Goal: Transaction & Acquisition: Download file/media

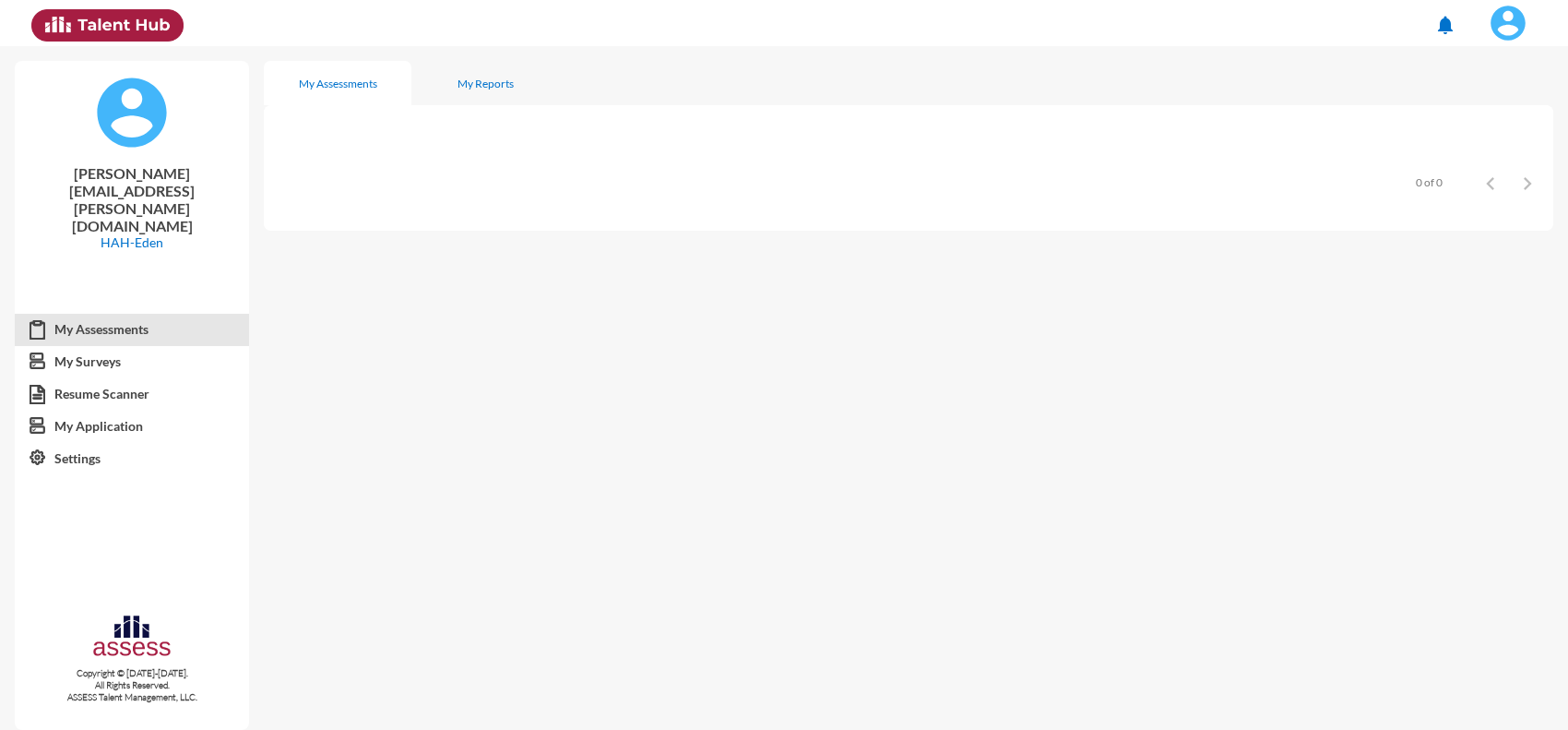
click at [1520, 25] on img at bounding box center [1508, 23] width 37 height 37
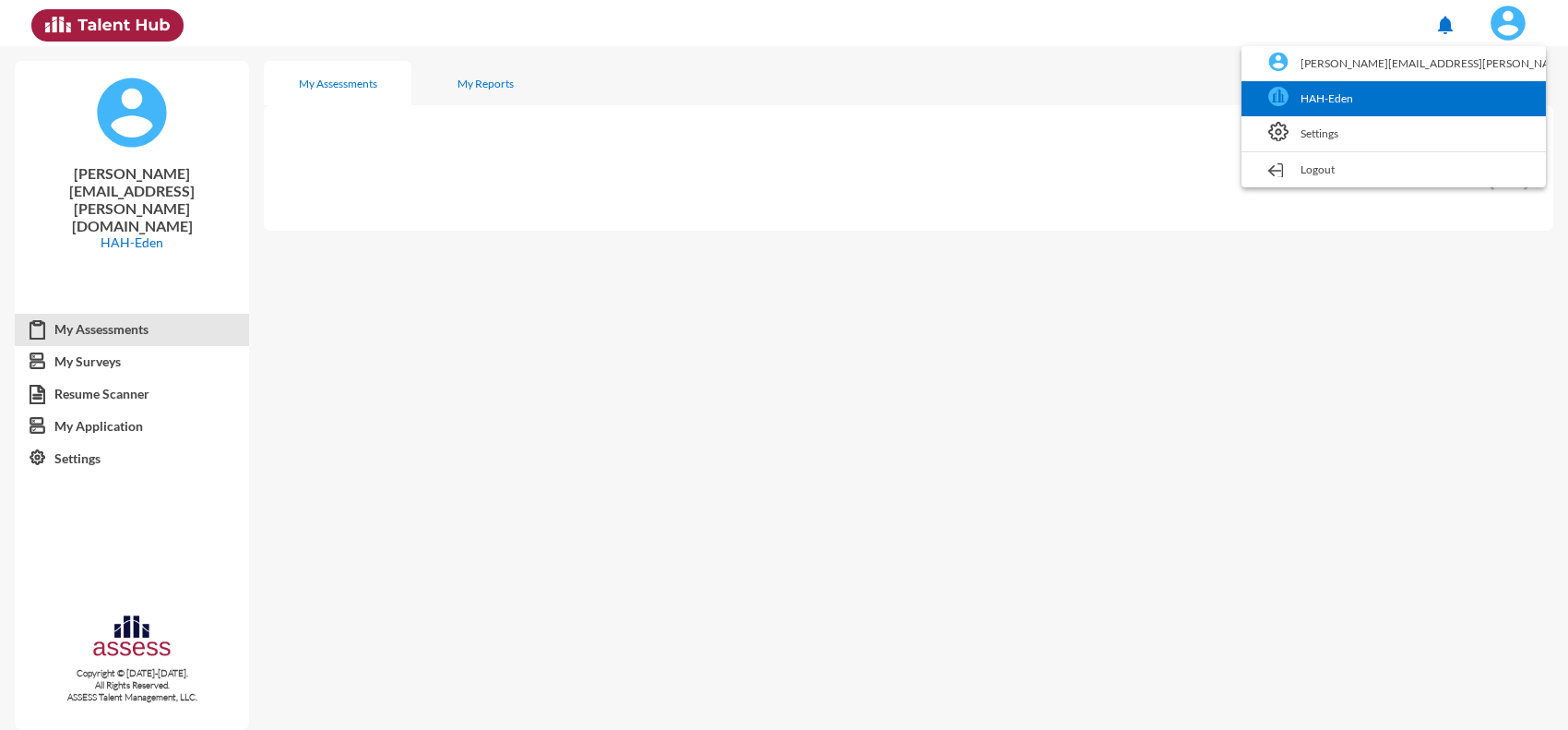
click at [1474, 103] on link "HAH-Eden" at bounding box center [1394, 98] width 286 height 35
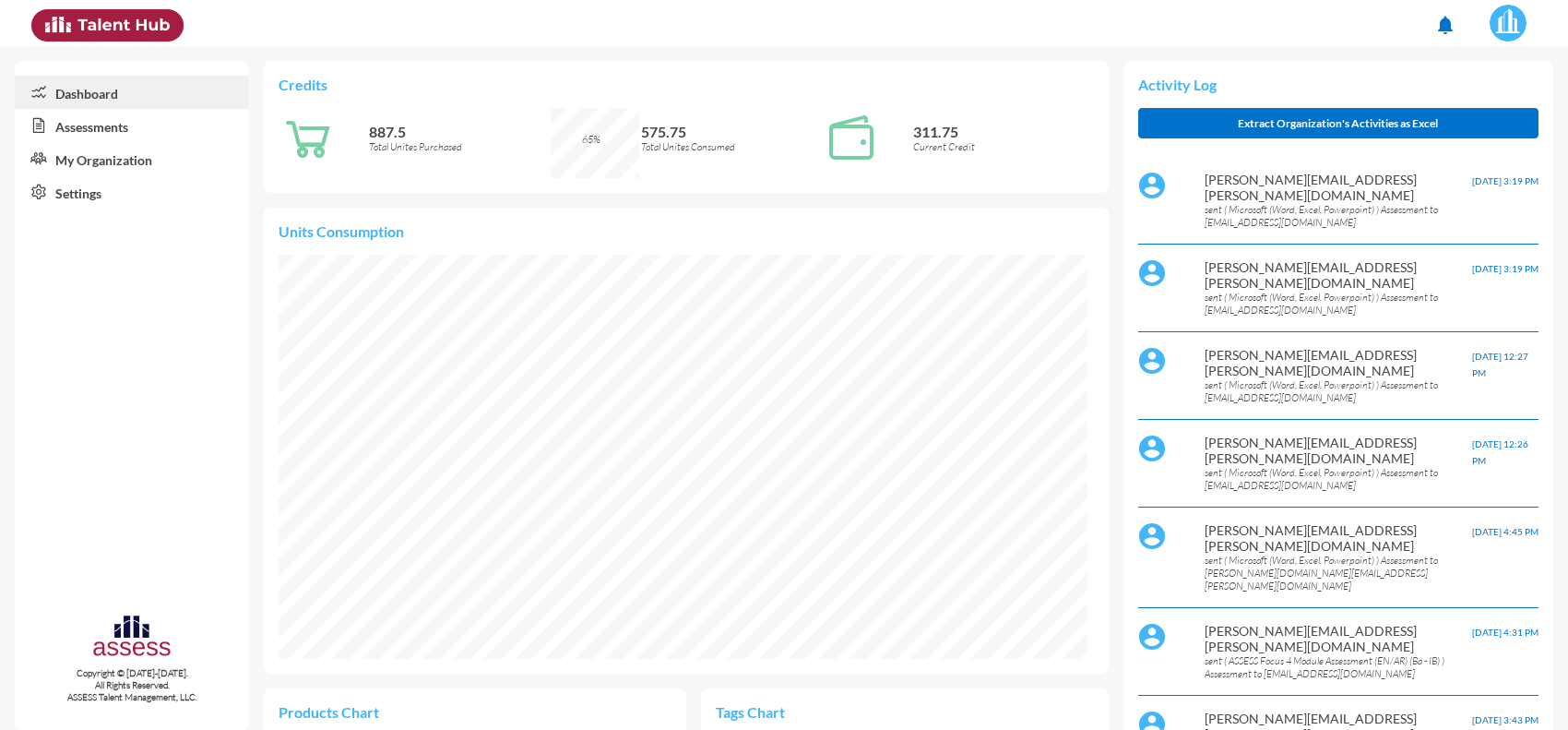
scroll to position [188, 375]
click at [125, 133] on link "Assessments" at bounding box center [131, 125] width 234 height 33
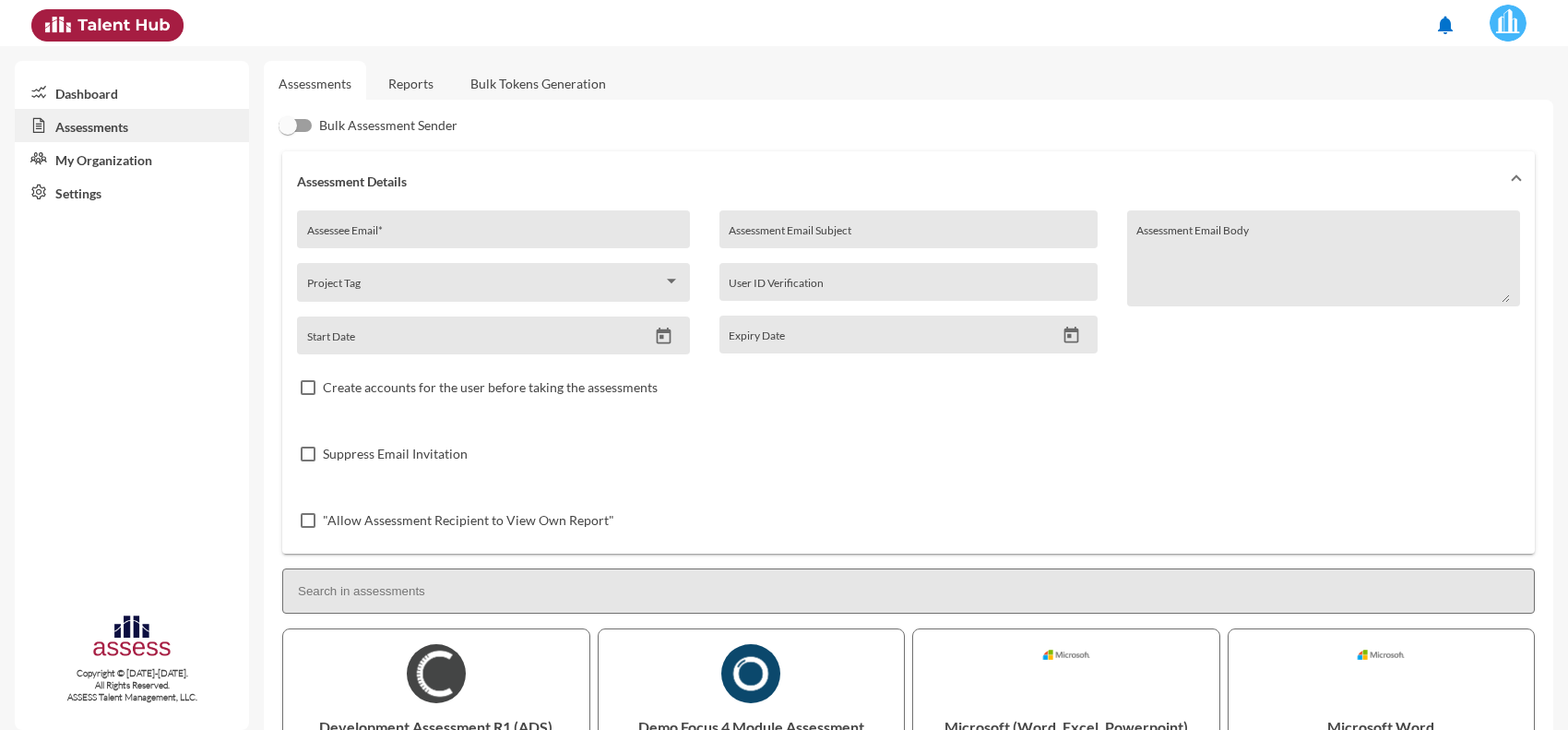
click at [415, 75] on link "Reports" at bounding box center [411, 83] width 74 height 45
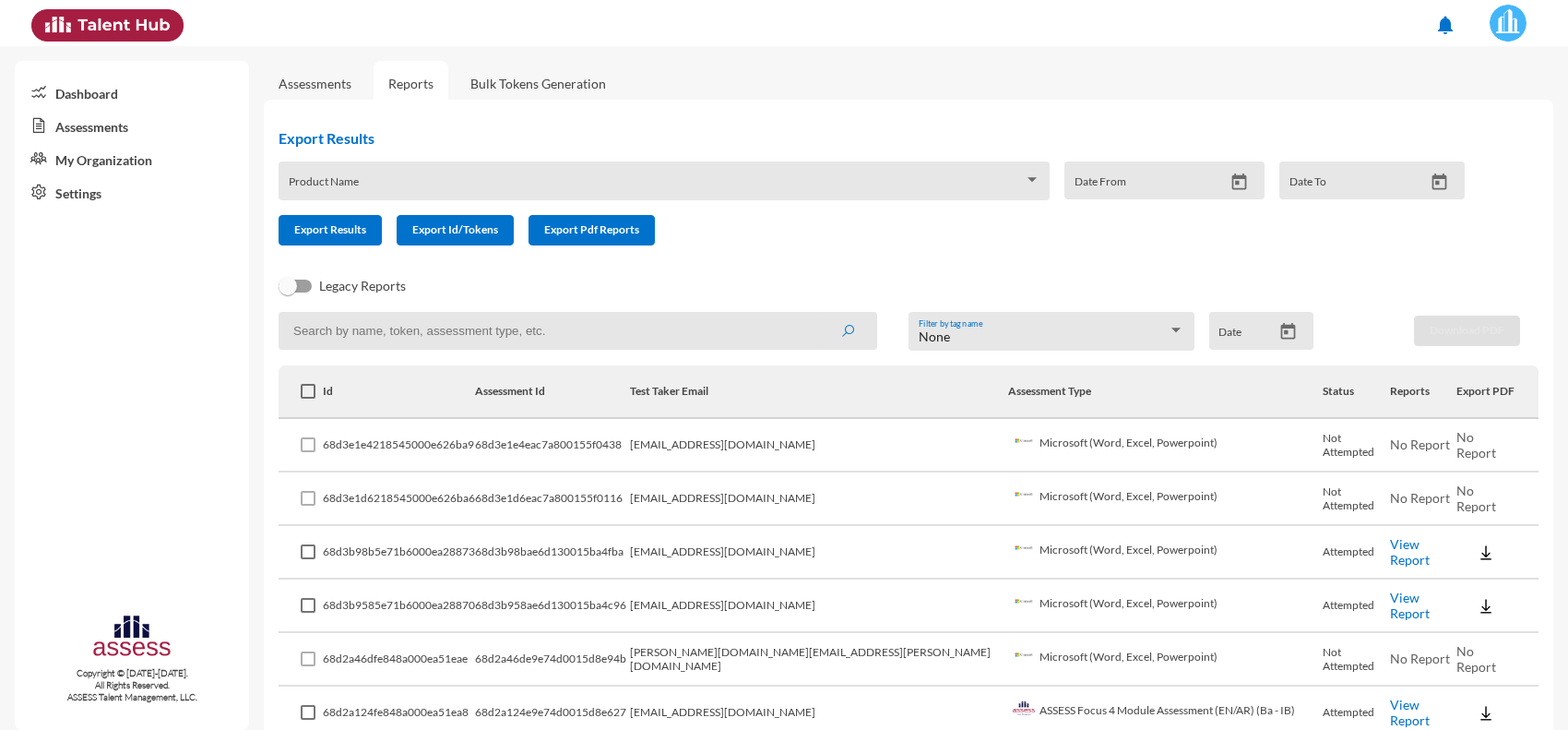
click at [1390, 550] on link "View Report" at bounding box center [1410, 552] width 40 height 31
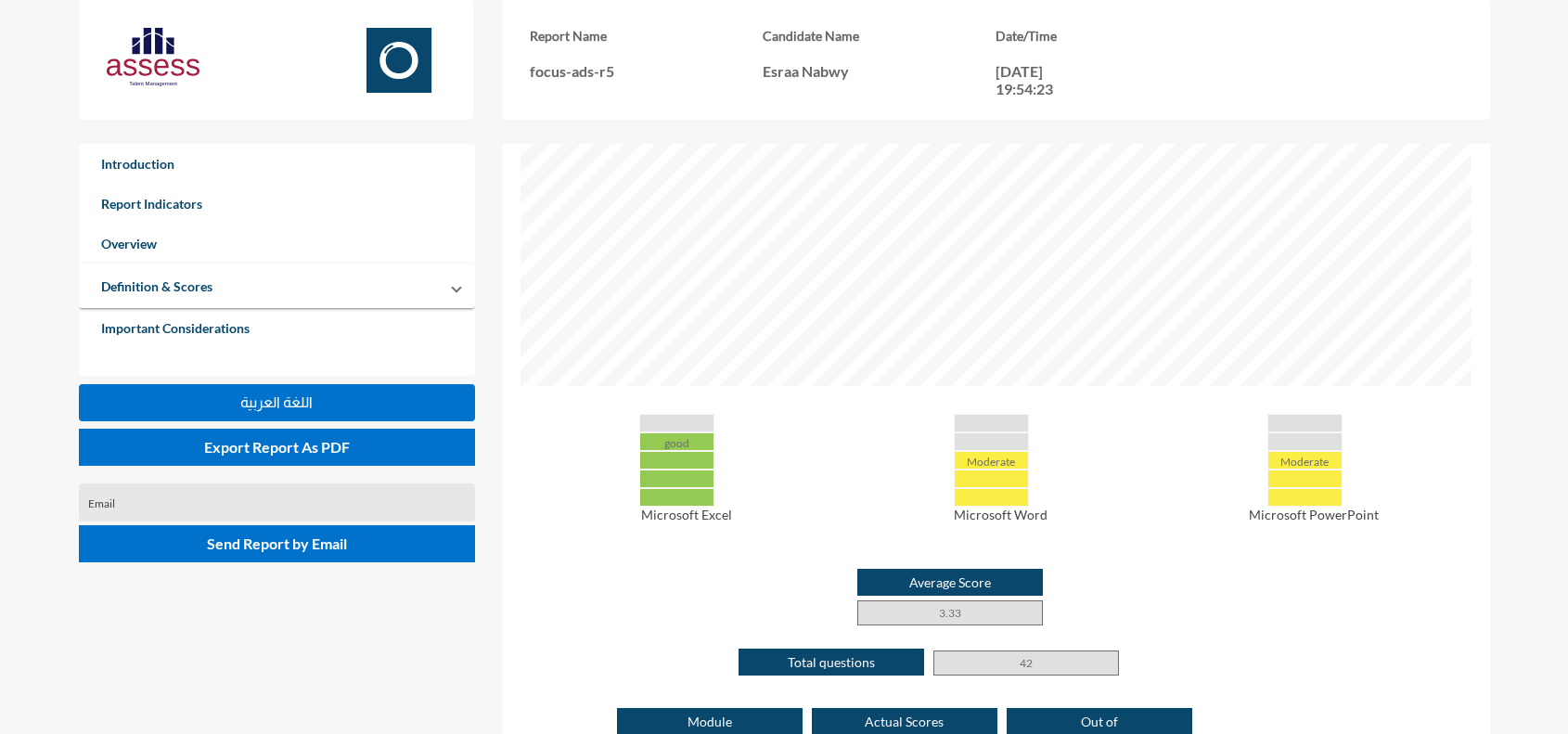
scroll to position [928, 0]
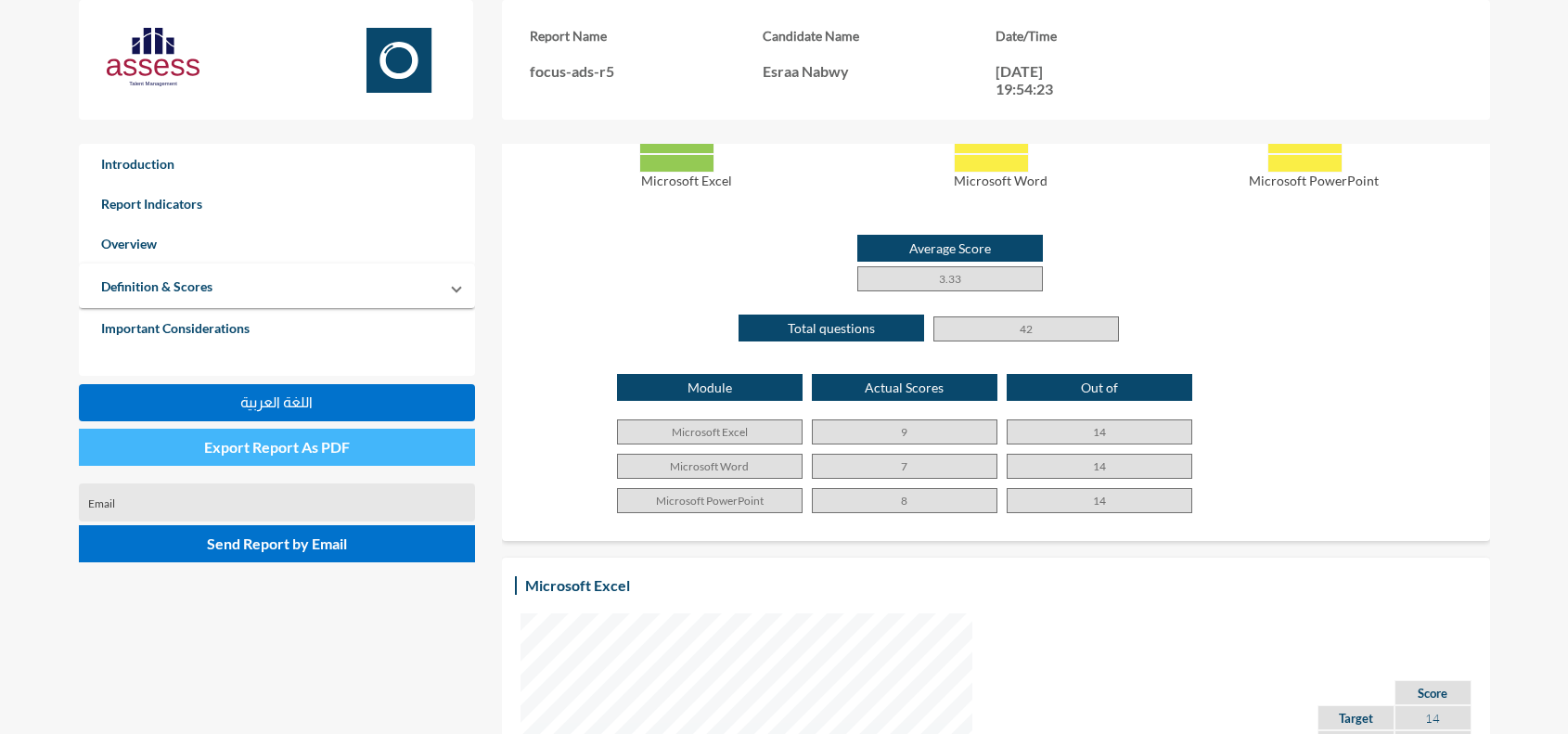
click at [318, 450] on span "Export Report As PDF" at bounding box center [277, 447] width 146 height 17
